Goal: Task Accomplishment & Management: Use online tool/utility

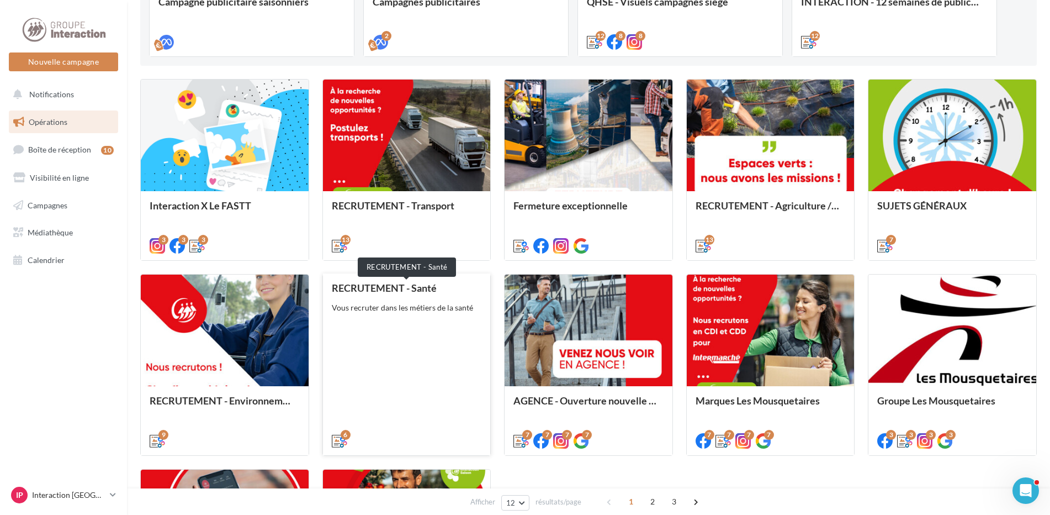
scroll to position [504, 0]
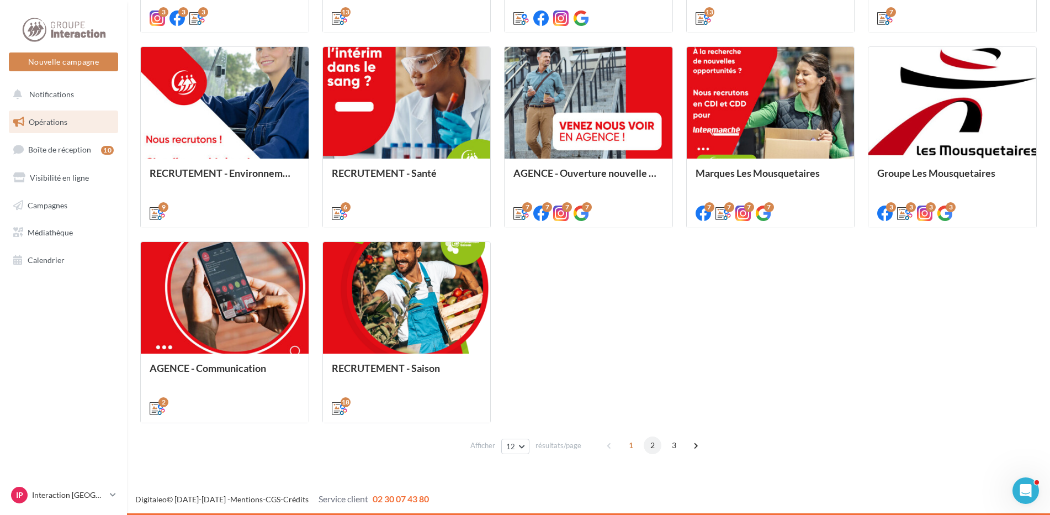
click at [652, 446] on span "2" at bounding box center [653, 445] width 18 height 18
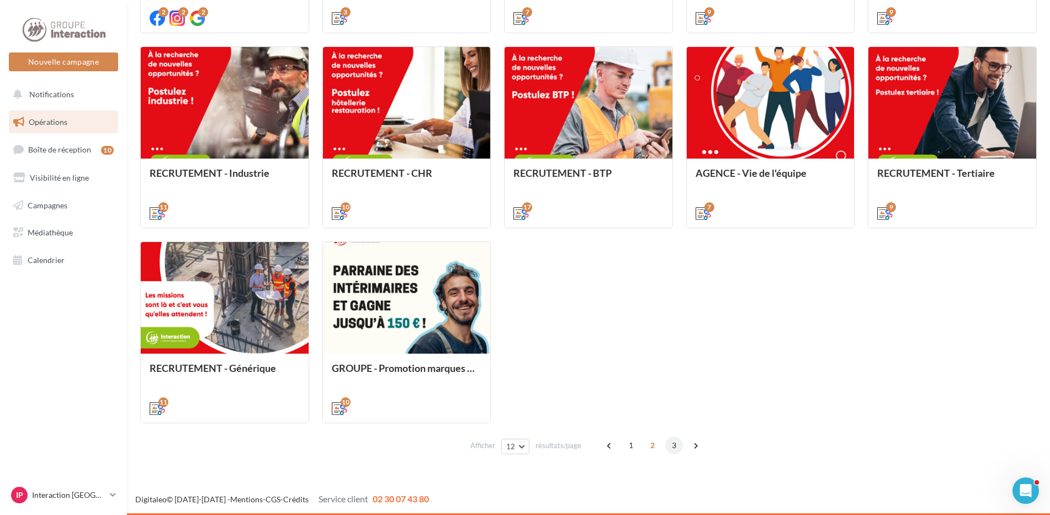
click at [671, 446] on span "3" at bounding box center [674, 445] width 18 height 18
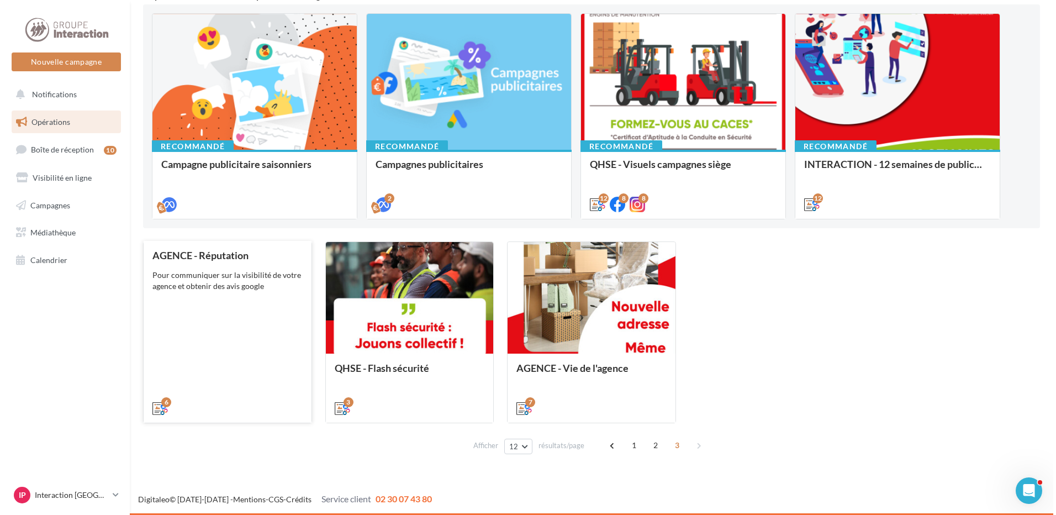
scroll to position [59, 0]
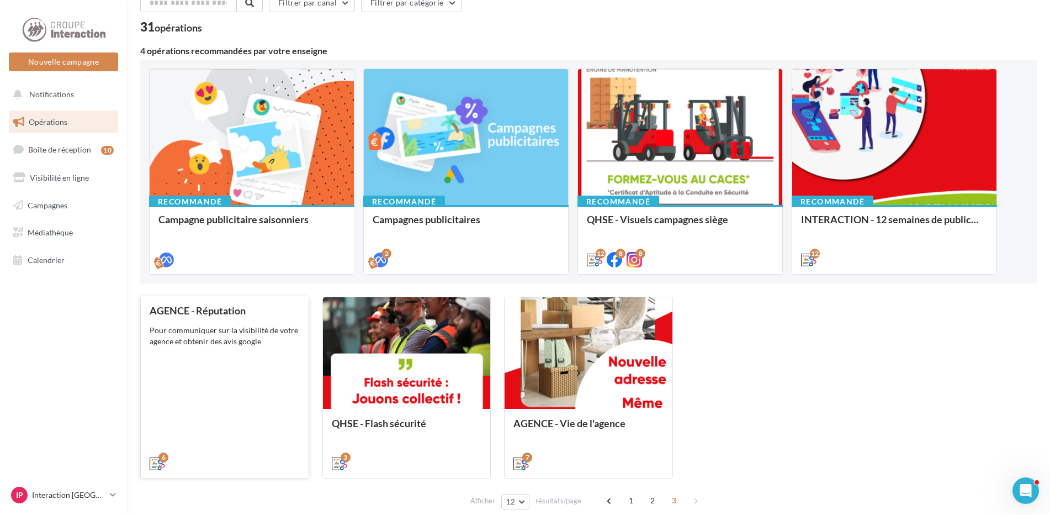
click at [215, 389] on div "AGENCE - Réputation Pour communiquer sur la visibilité de votre agence et obten…" at bounding box center [225, 386] width 150 height 163
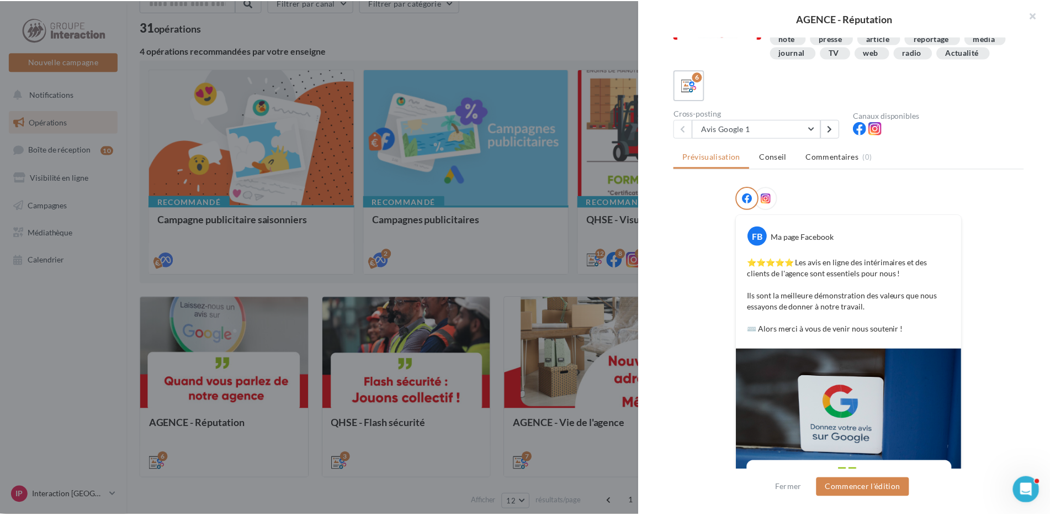
scroll to position [110, 0]
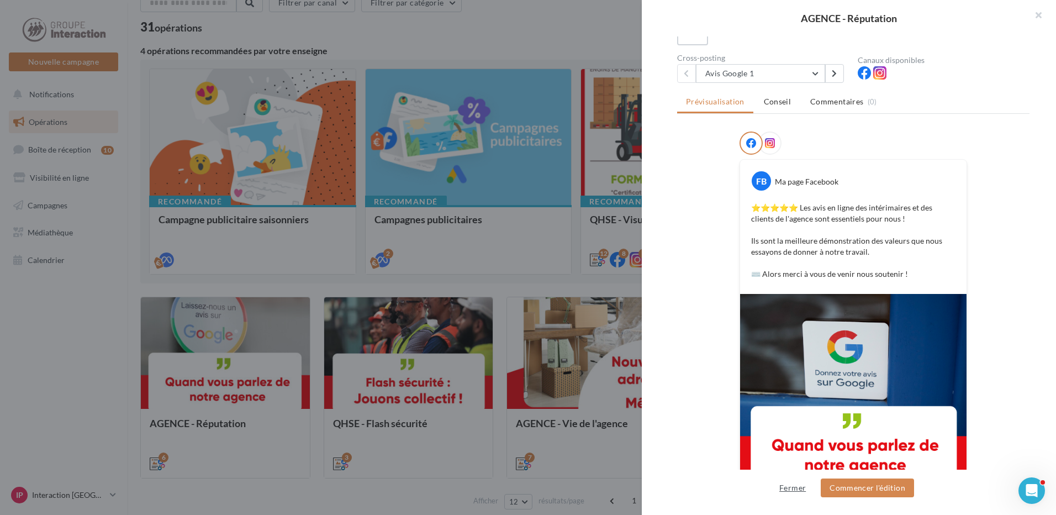
click at [794, 492] on button "Fermer" at bounding box center [792, 487] width 35 height 13
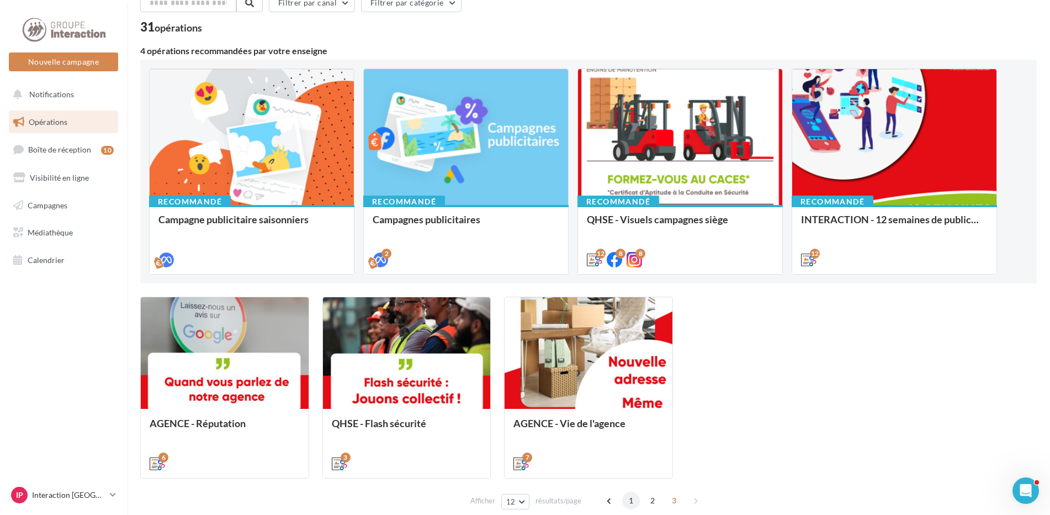
click at [629, 505] on span "1" at bounding box center [631, 500] width 18 height 18
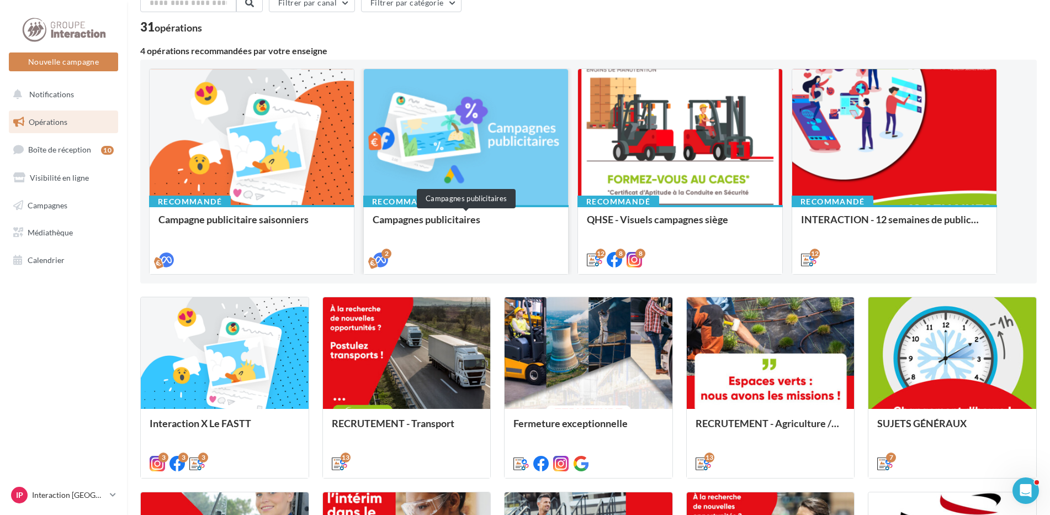
click at [456, 230] on div "Campagnes publicitaires" at bounding box center [466, 225] width 187 height 22
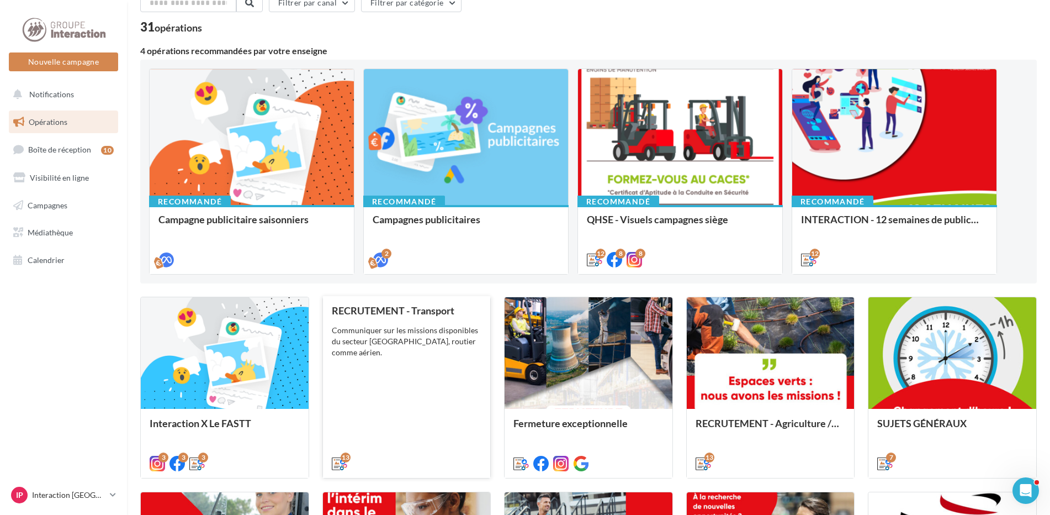
click at [420, 396] on div "RECRUTEMENT - Transport Communiquer sur les missions disponibles du secteur [GE…" at bounding box center [407, 386] width 150 height 163
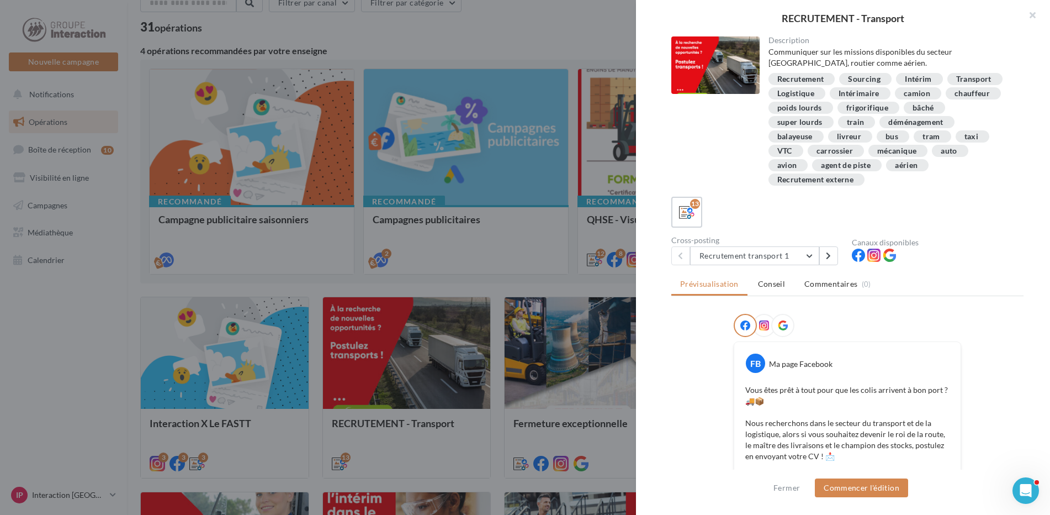
click at [92, 346] on div at bounding box center [525, 257] width 1050 height 515
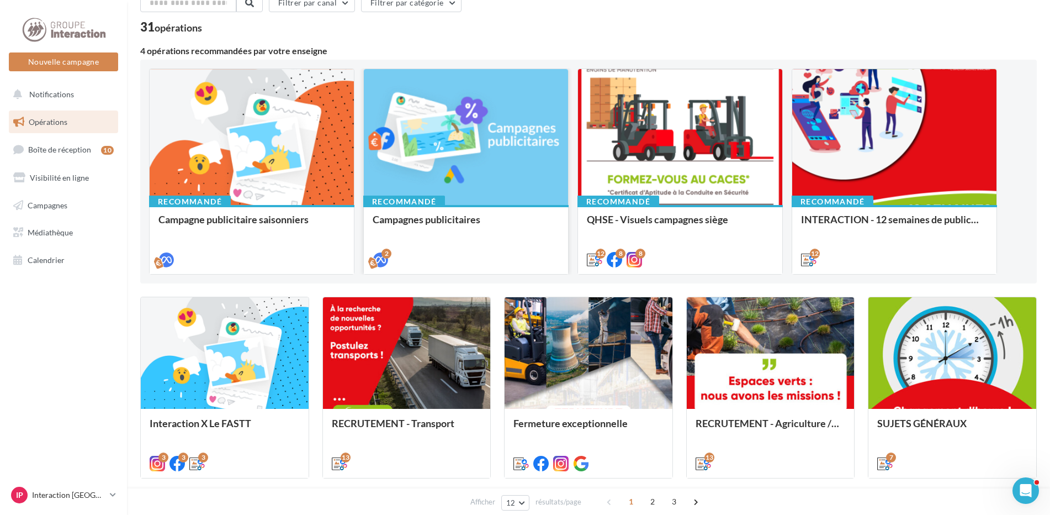
scroll to position [0, 0]
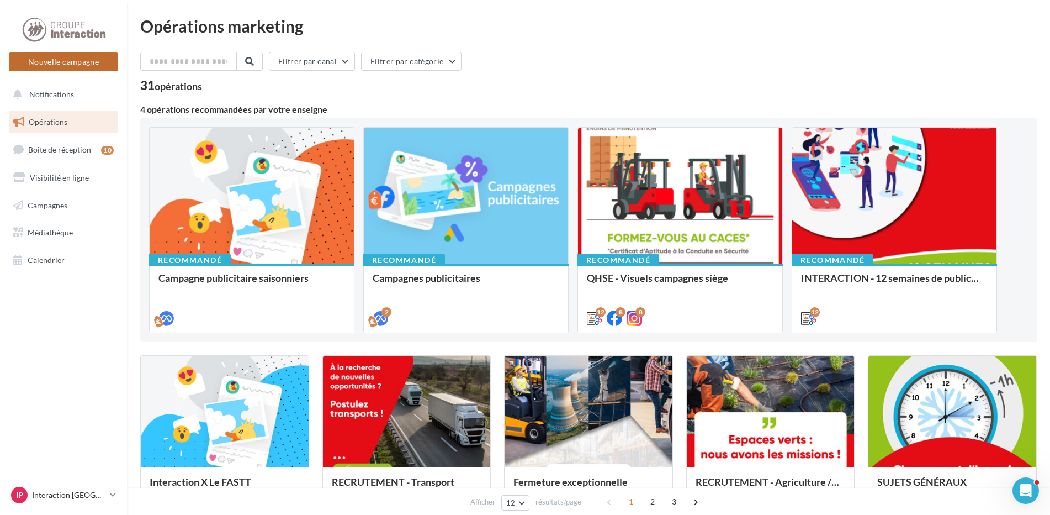
click at [96, 64] on button "Nouvelle campagne" at bounding box center [63, 61] width 109 height 19
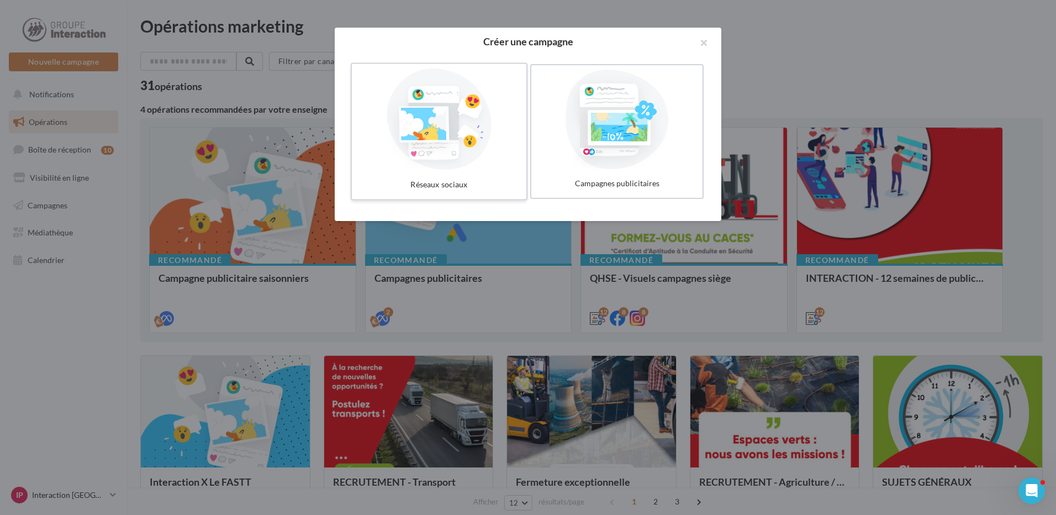
click at [451, 145] on div at bounding box center [439, 119] width 166 height 102
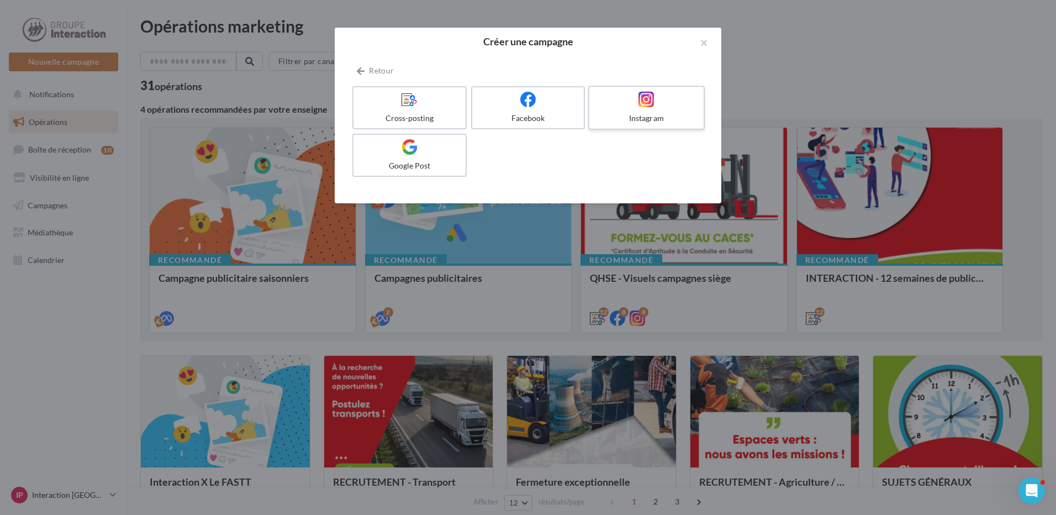
click at [640, 121] on div "Instagram" at bounding box center [646, 118] width 105 height 11
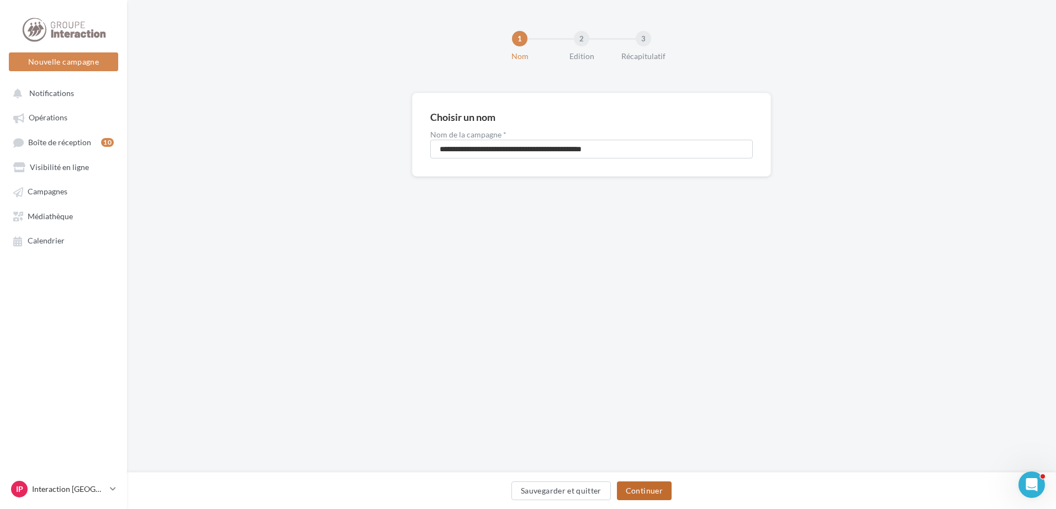
click at [660, 485] on button "Continuer" at bounding box center [644, 491] width 55 height 19
